Goal: Use online tool/utility: Utilize a website feature to perform a specific function

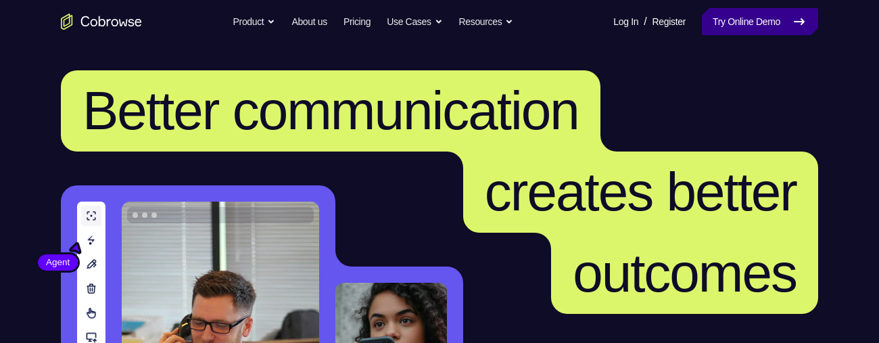
click at [739, 14] on link "Try Online Demo" at bounding box center [760, 21] width 116 height 27
click at [772, 22] on link "Try Online Demo" at bounding box center [760, 21] width 116 height 27
click at [778, 22] on link "Try Online Demo" at bounding box center [760, 21] width 116 height 27
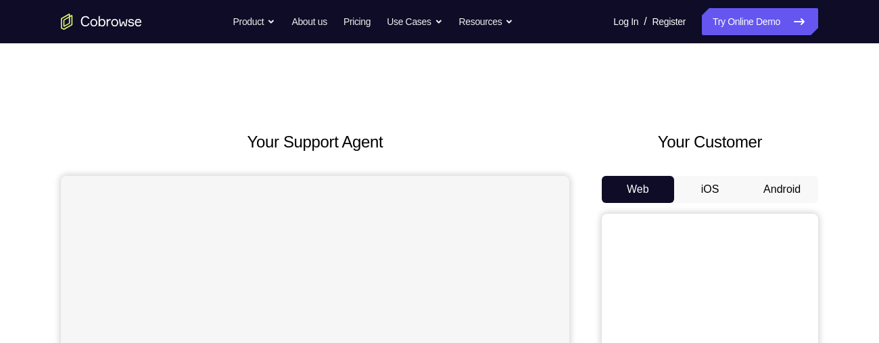
click at [774, 197] on button "Android" at bounding box center [782, 189] width 72 height 27
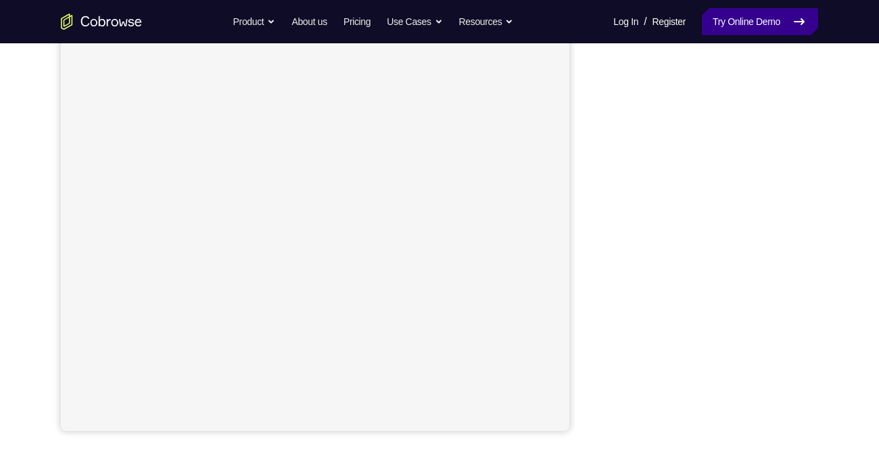
scroll to position [209, 0]
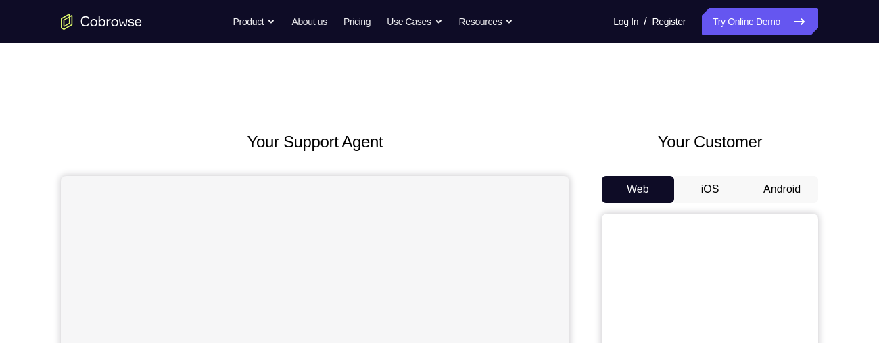
click at [778, 180] on button "Android" at bounding box center [782, 189] width 72 height 27
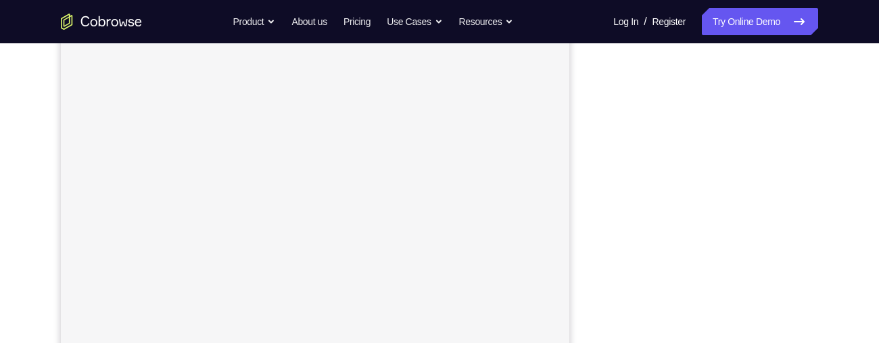
scroll to position [229, 0]
click at [828, 171] on div "Your Support Agent Your Customer Web iOS Android Next Steps We’d be happy to gi…" at bounding box center [440, 260] width 866 height 892
